Goal: Task Accomplishment & Management: Manage account settings

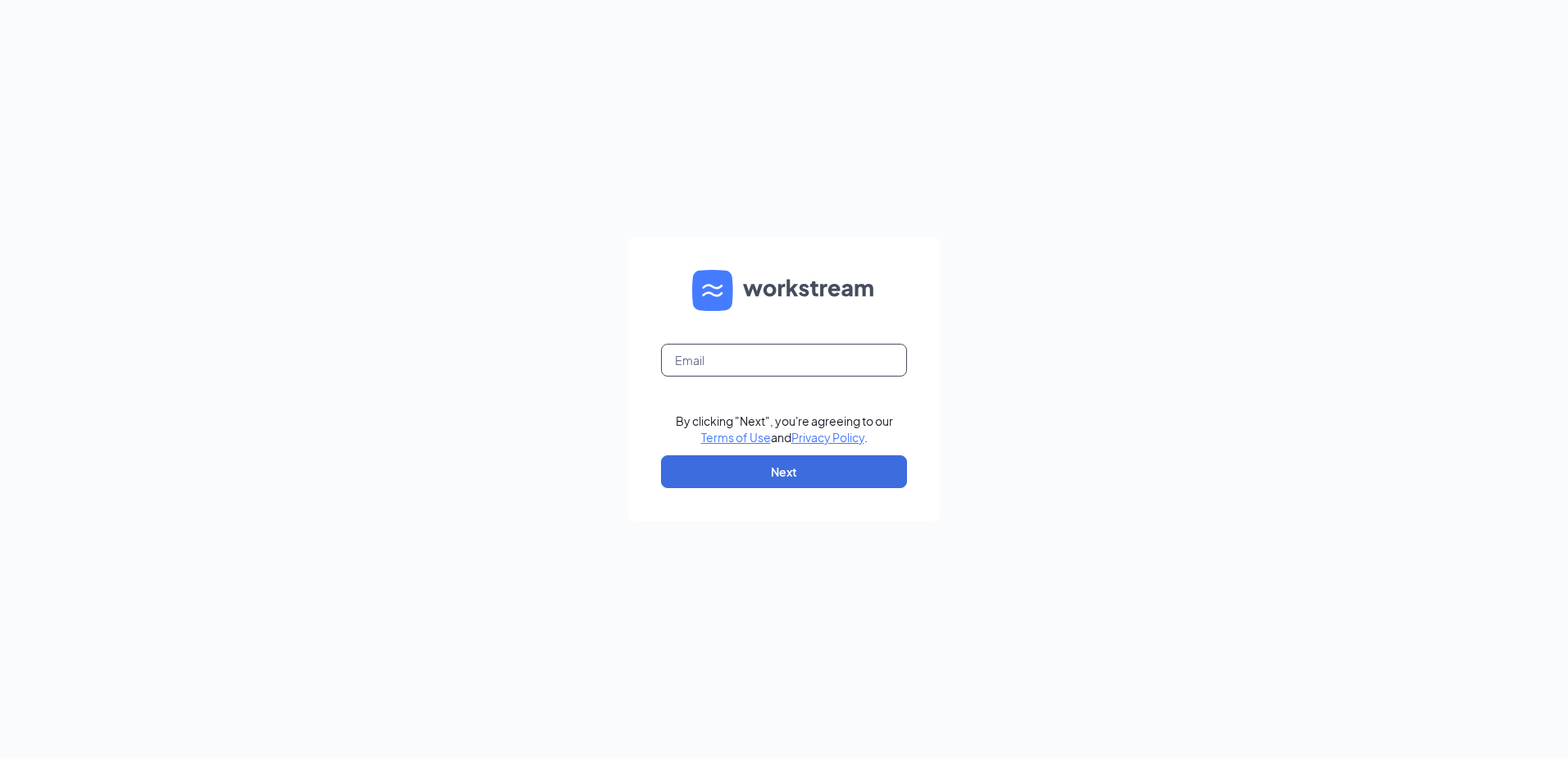
click at [714, 353] on input "text" at bounding box center [784, 360] width 246 height 33
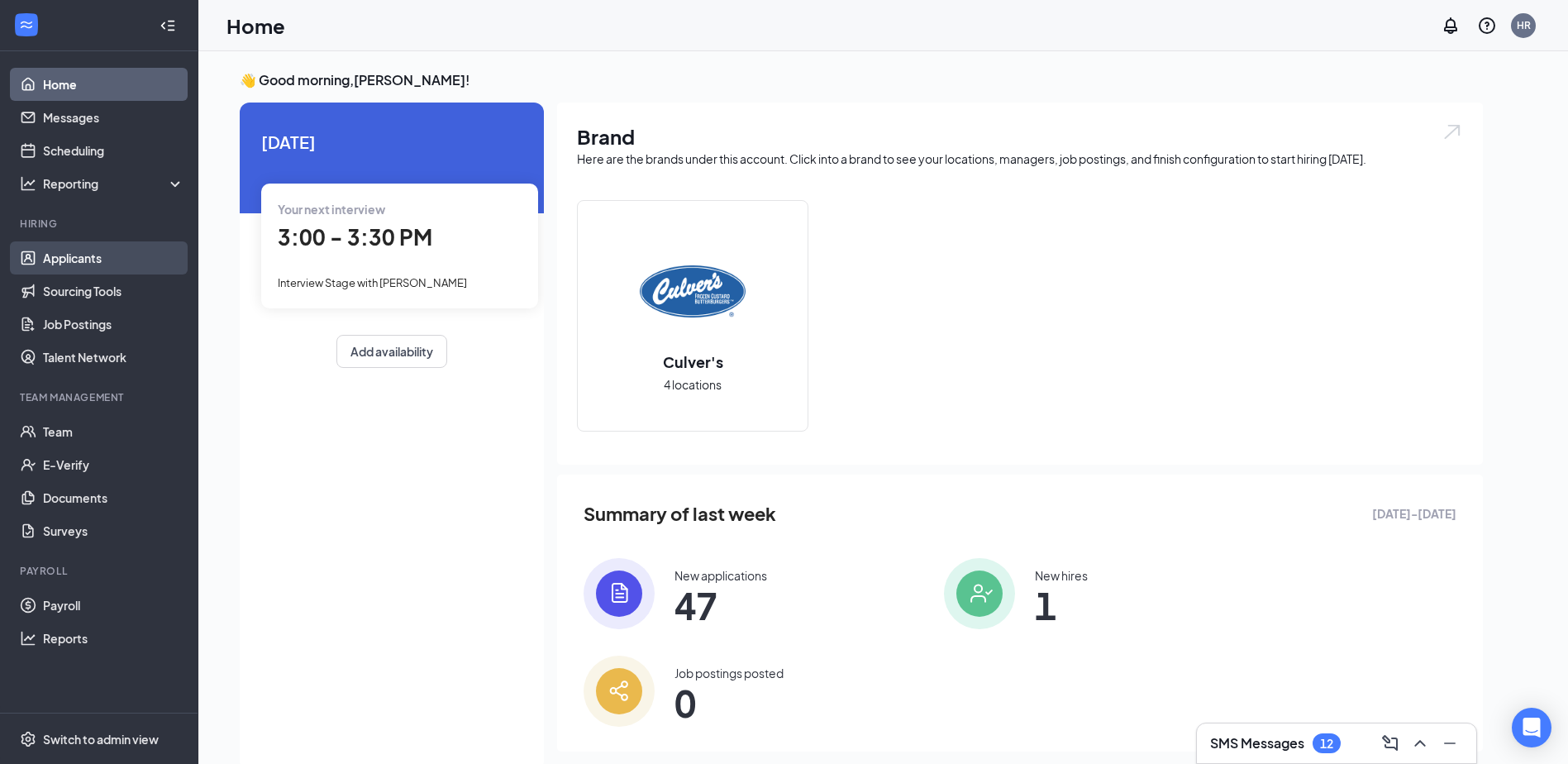
click at [96, 245] on link "Applicants" at bounding box center [114, 258] width 142 height 33
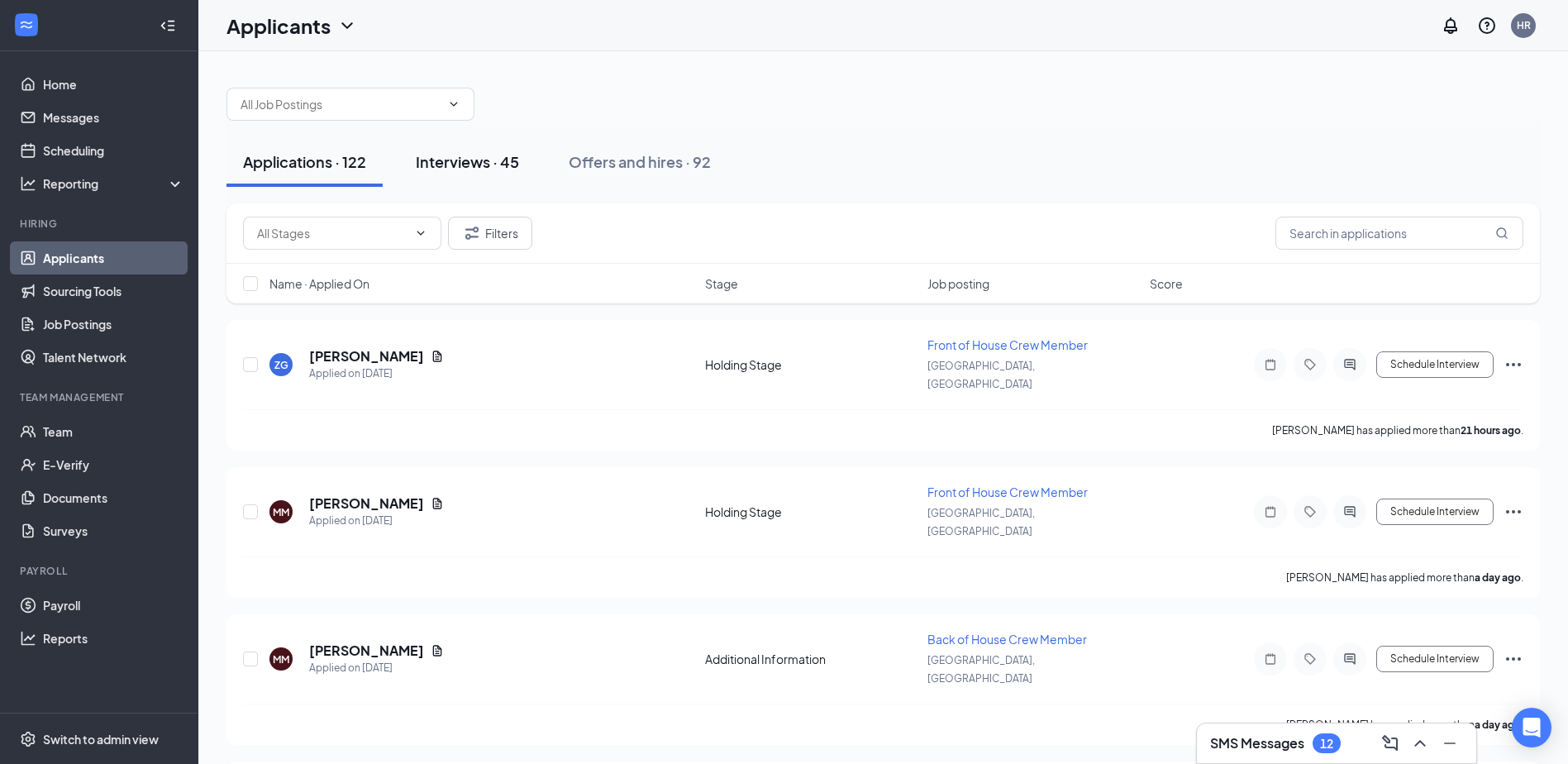
click at [456, 159] on div "Interviews · 45" at bounding box center [468, 162] width 103 height 21
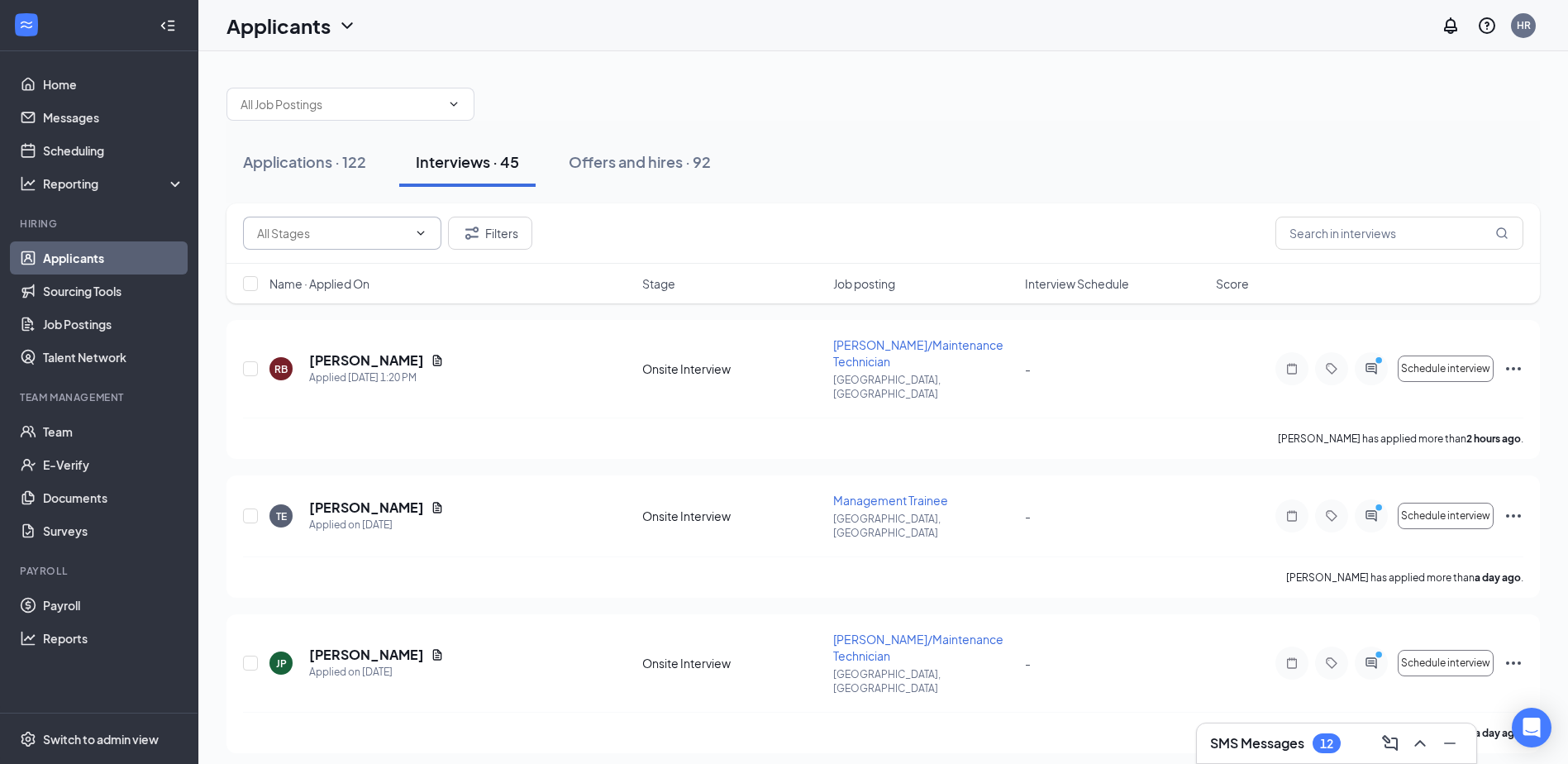
click at [343, 225] on input "text" at bounding box center [332, 233] width 150 height 18
click at [370, 169] on button "Applications · 122" at bounding box center [304, 162] width 157 height 50
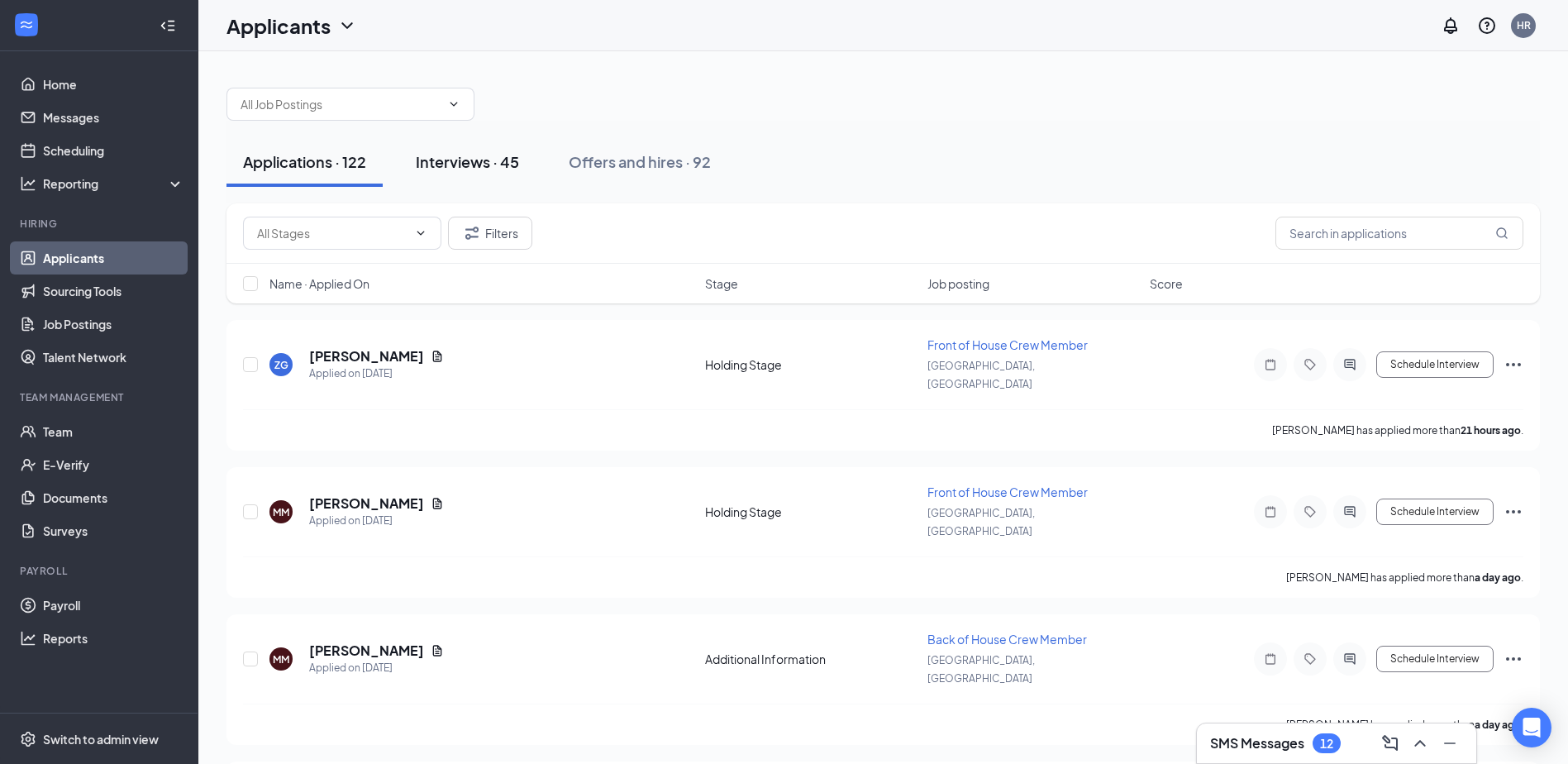
click at [471, 153] on div "Interviews · 45" at bounding box center [468, 162] width 103 height 21
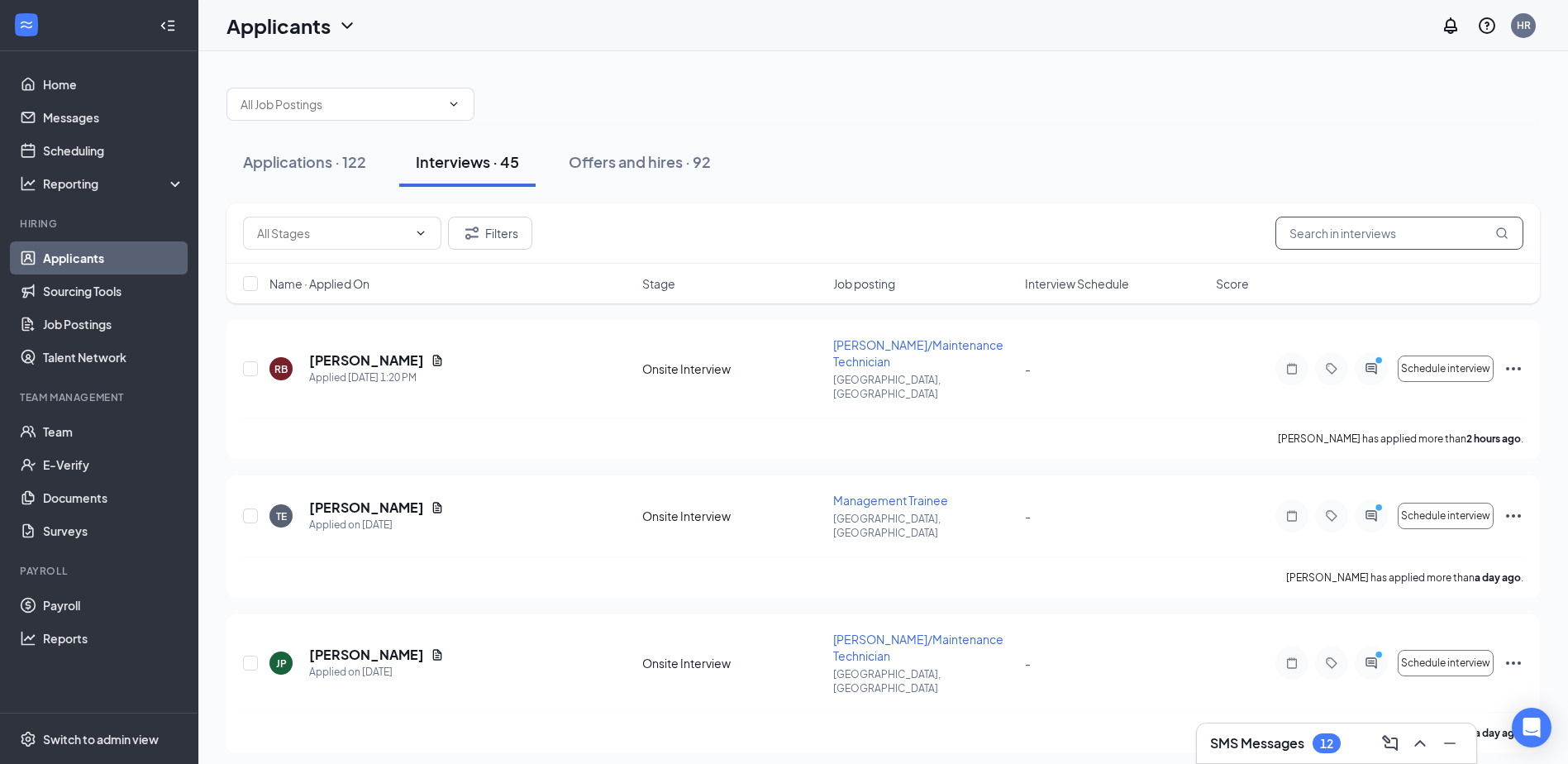
click at [1427, 225] on input "text" at bounding box center [1400, 233] width 248 height 33
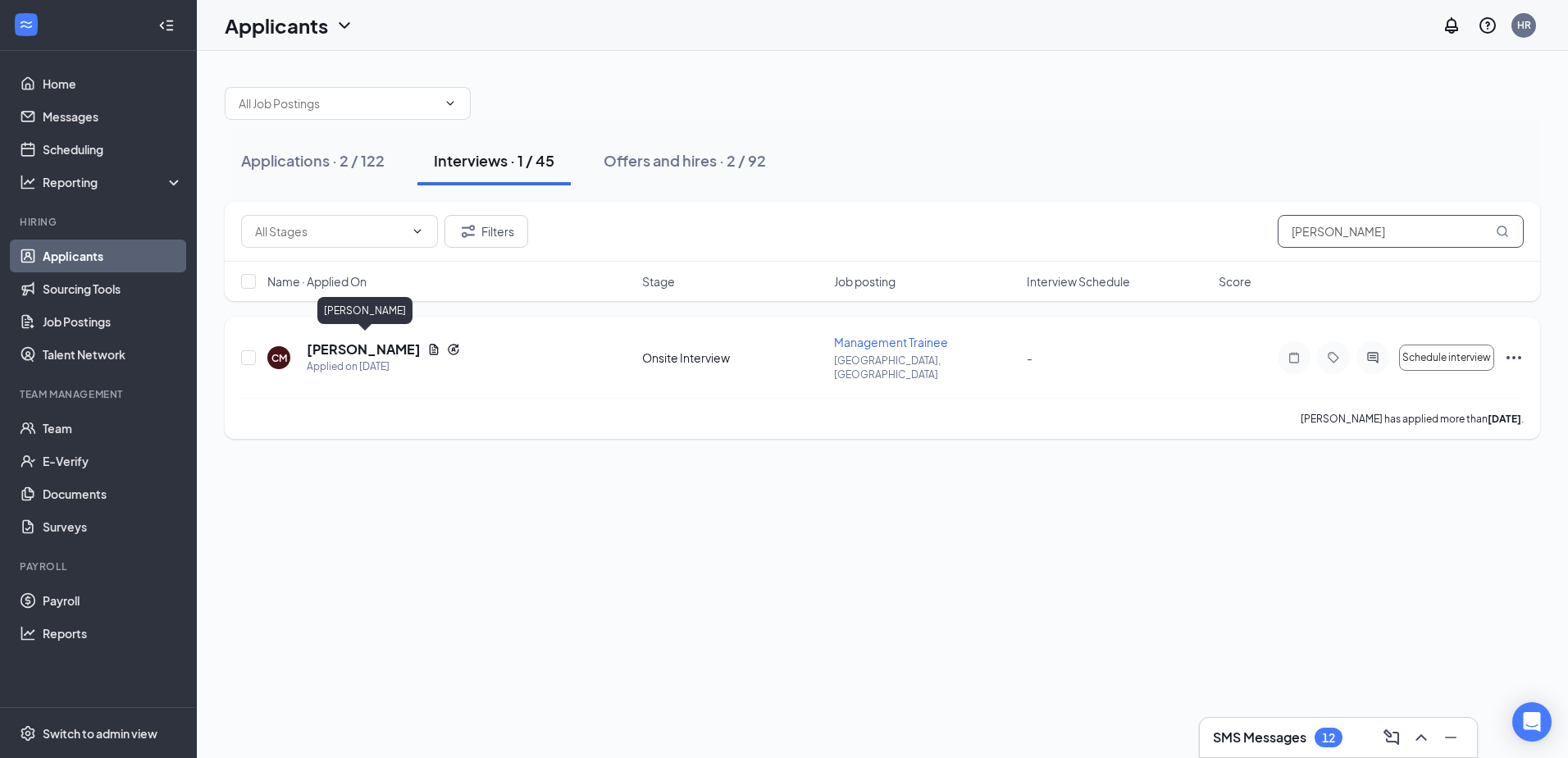
type input "[PERSON_NAME]"
click at [368, 344] on h5 "[PERSON_NAME]" at bounding box center [363, 349] width 114 height 18
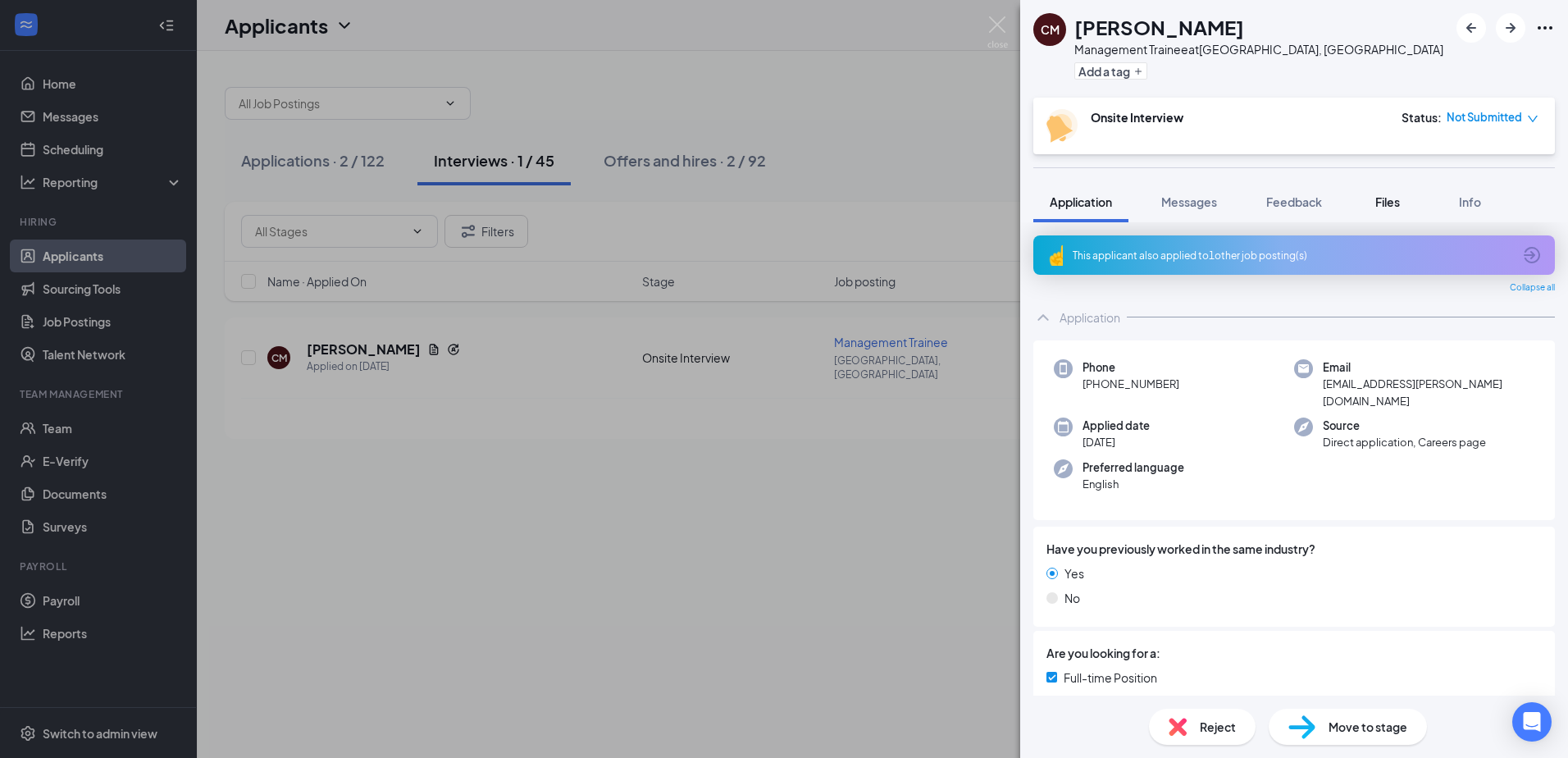
click at [1381, 196] on span "Files" at bounding box center [1387, 201] width 24 height 15
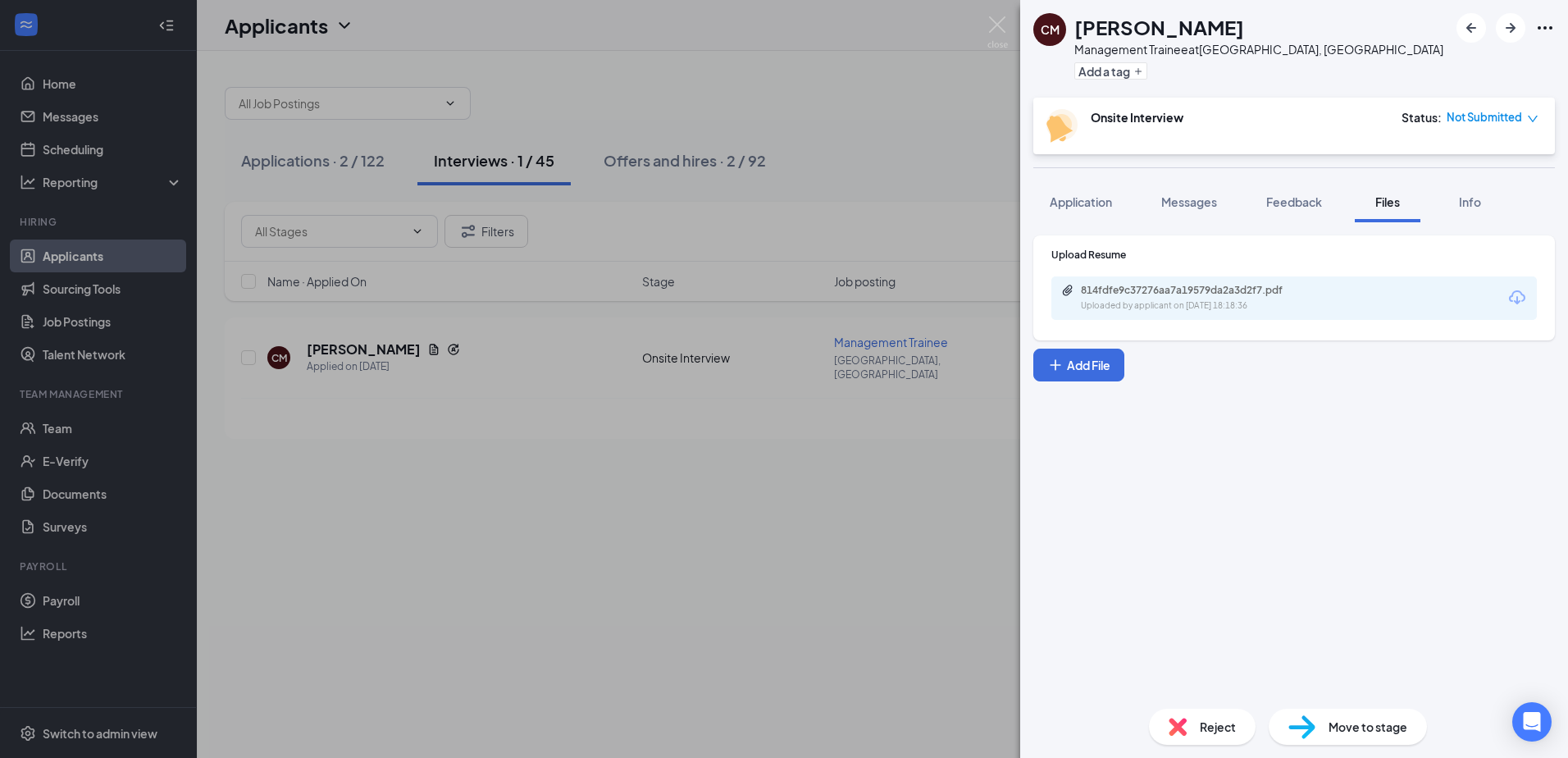
click at [1219, 298] on div "814fdfe9c37276aa7a19579da2a3d2f7.pdf Uploaded by applicant on [DATE] 18:18:36" at bounding box center [1193, 297] width 265 height 29
